Goal: Navigation & Orientation: Understand site structure

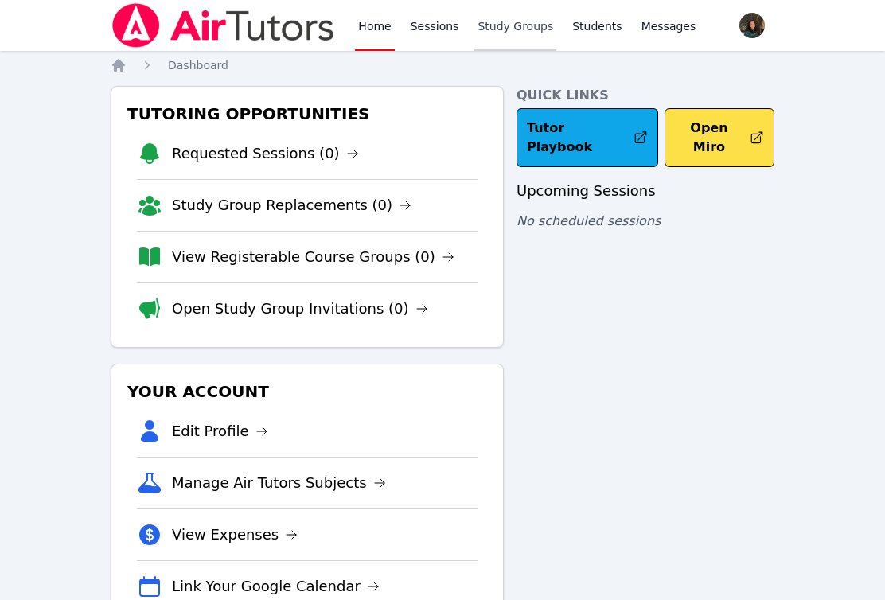
click at [500, 36] on link "Study Groups" at bounding box center [515, 25] width 82 height 51
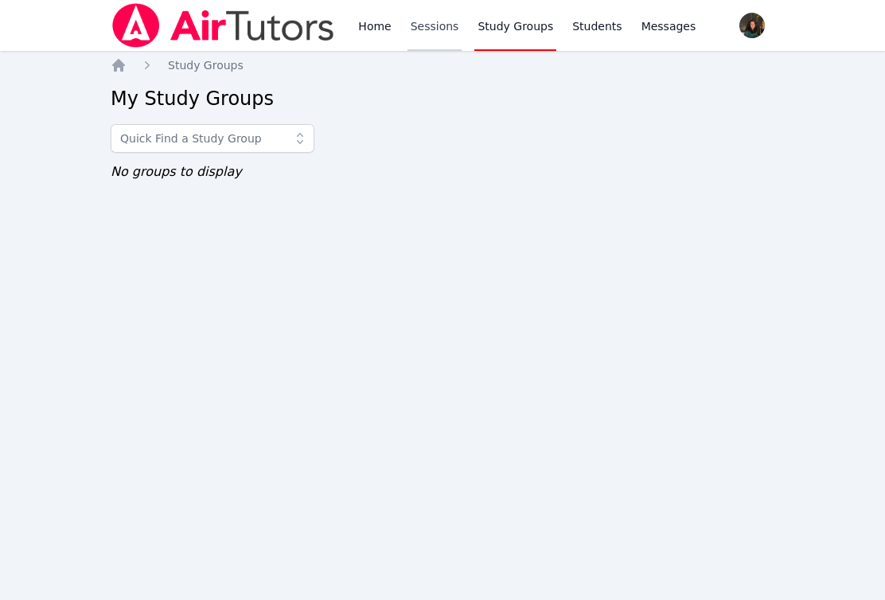
click at [422, 22] on link "Sessions" at bounding box center [434, 25] width 55 height 51
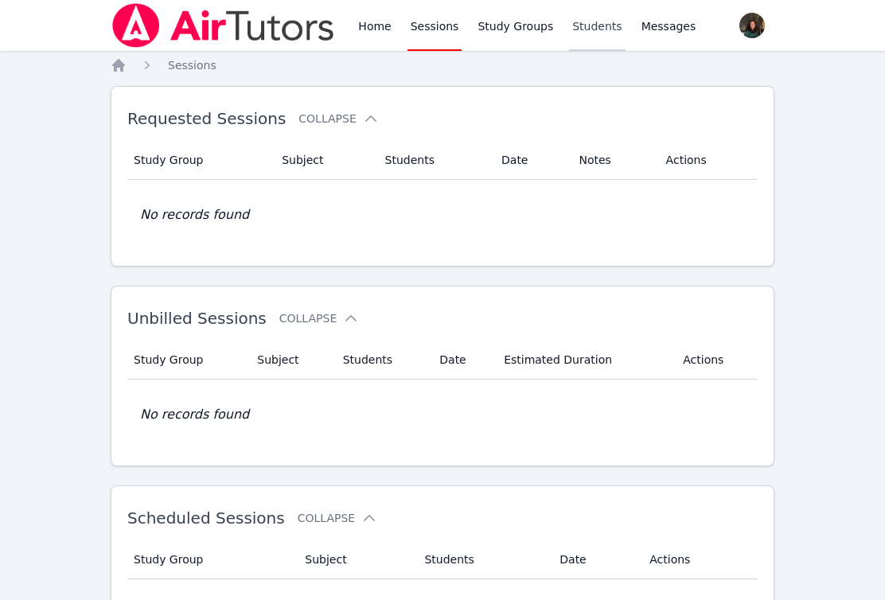
click at [595, 29] on link "Students" at bounding box center [597, 25] width 56 height 51
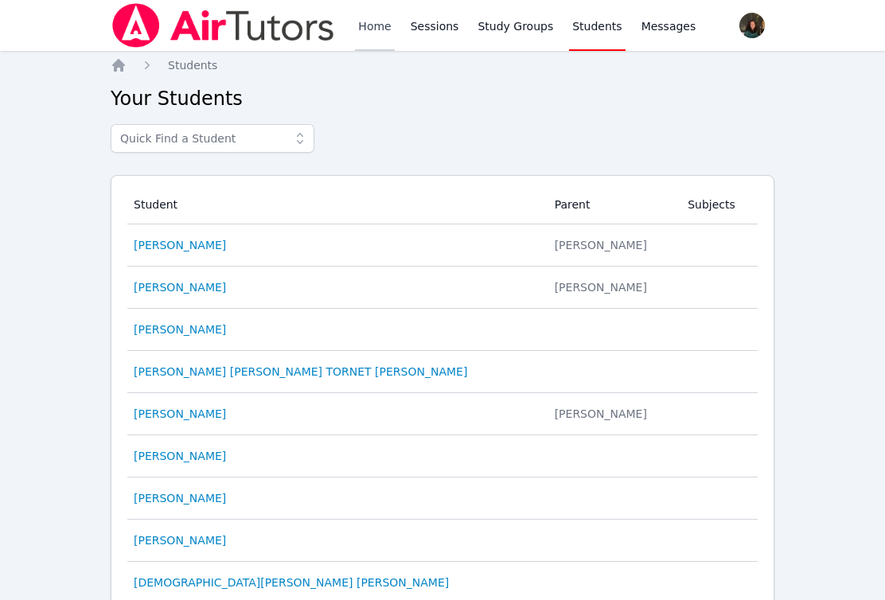
click at [373, 29] on link "Home" at bounding box center [374, 25] width 39 height 51
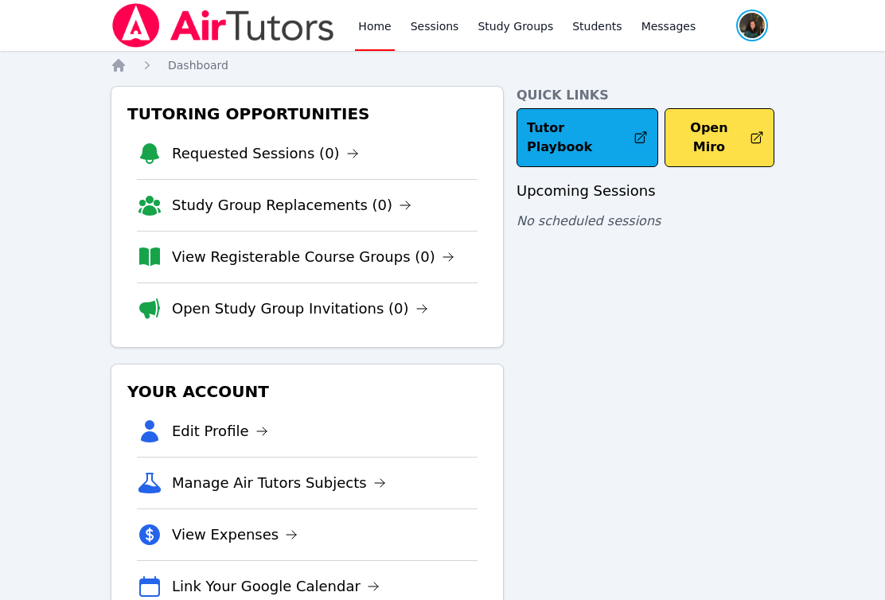
click at [746, 24] on span "button" at bounding box center [751, 25] width 35 height 35
